Goal: Check status: Check status

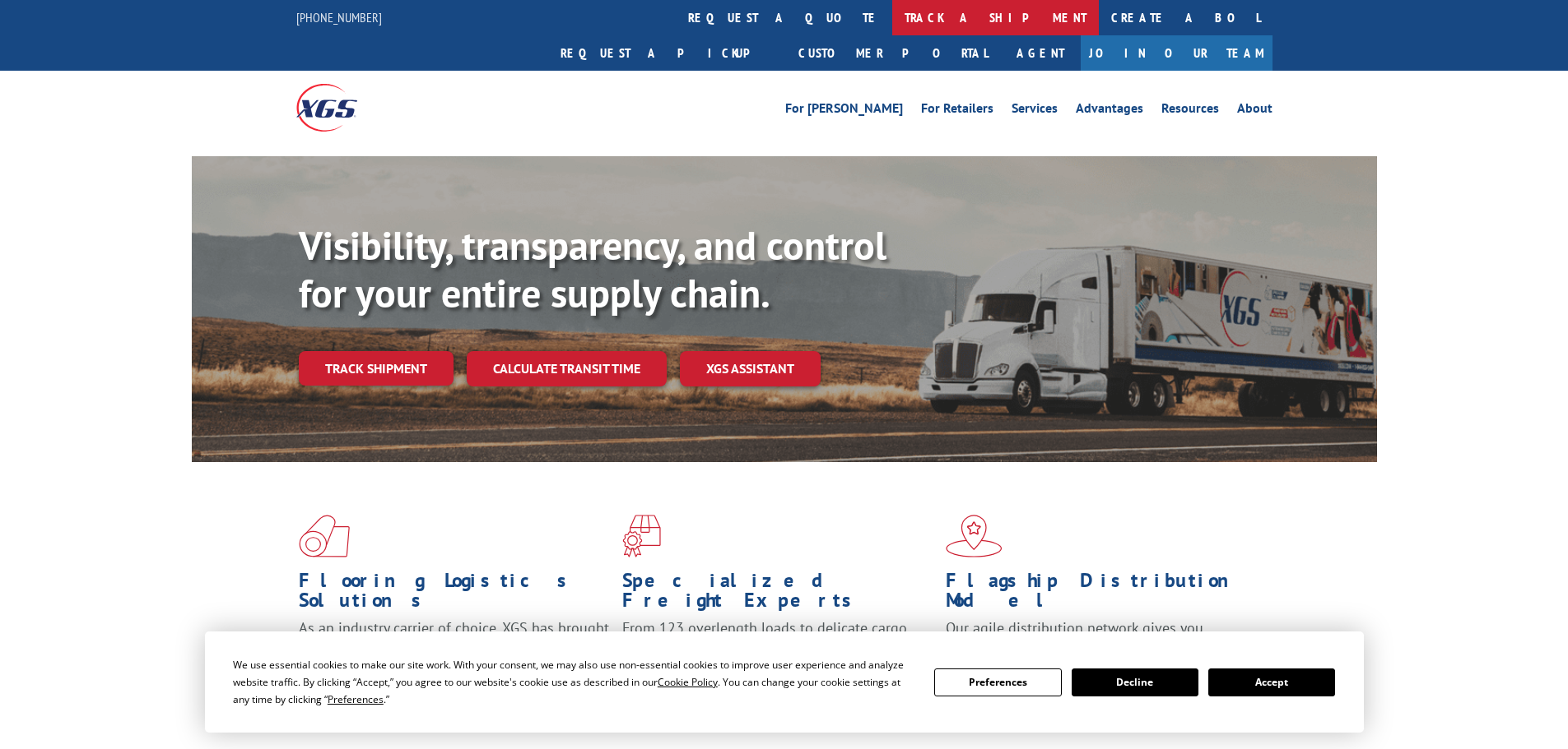
click at [893, 18] on link "track a shipment" at bounding box center [996, 18] width 206 height 35
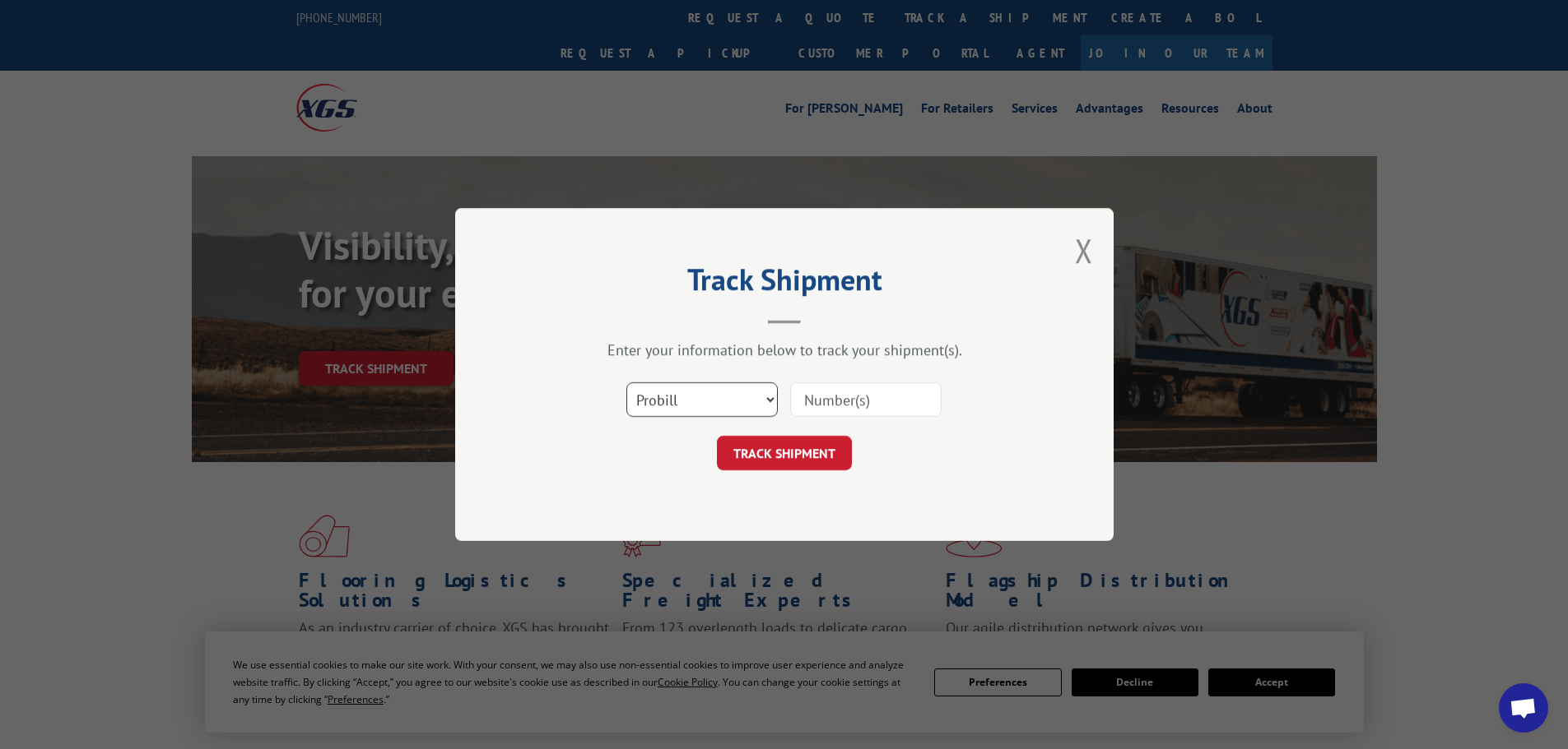
click at [755, 395] on select "Select category... Probill BOL PO" at bounding box center [703, 400] width 152 height 35
select select "bol"
click at [627, 382] on select "Select category... Probill BOL PO" at bounding box center [703, 400] width 152 height 35
click at [840, 393] on input at bounding box center [866, 400] width 152 height 35
paste input "5221283"
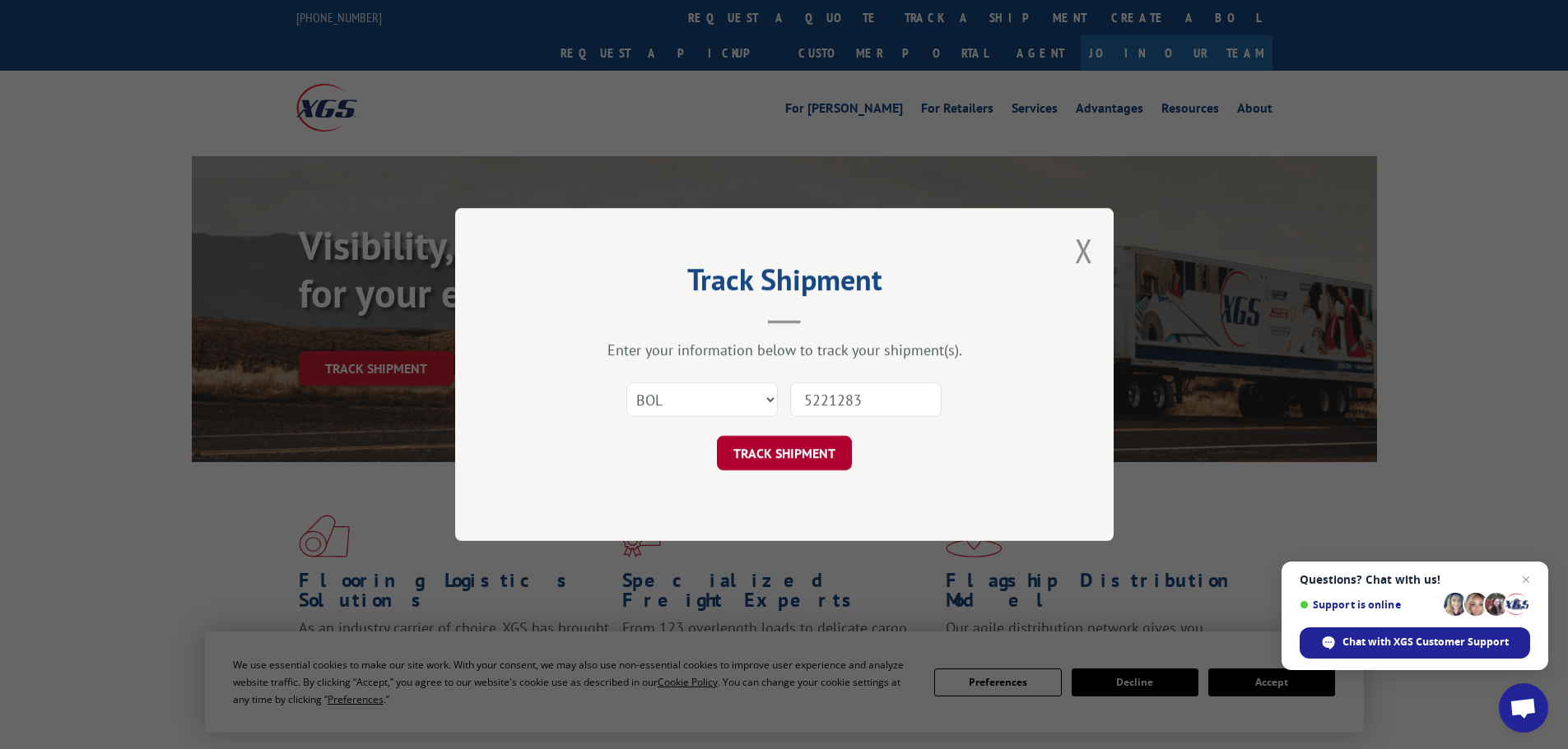
type input "5221283"
click at [829, 450] on button "TRACK SHIPMENT" at bounding box center [784, 453] width 135 height 35
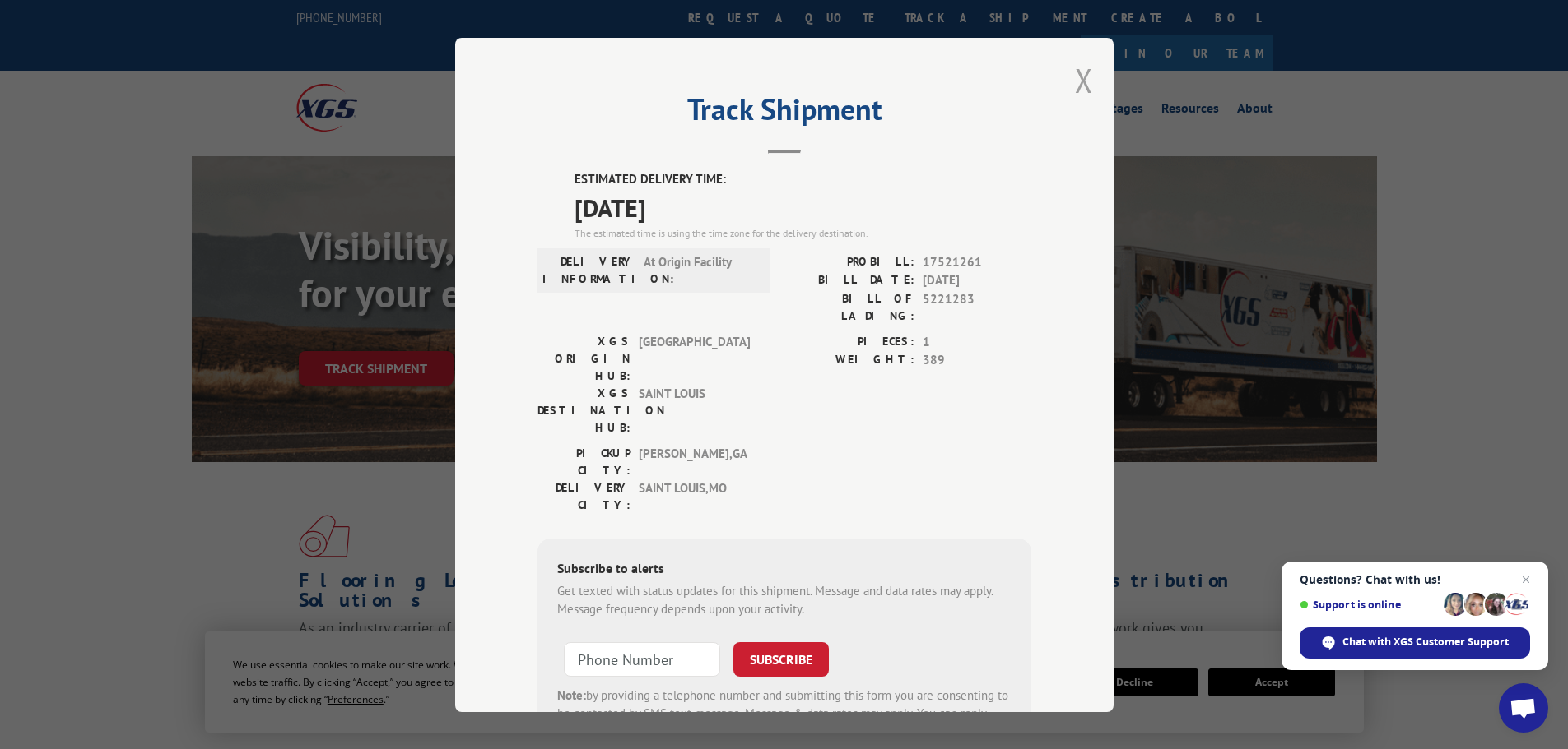
click at [1081, 77] on button "Close modal" at bounding box center [1083, 80] width 18 height 44
